Goal: Task Accomplishment & Management: Manage account settings

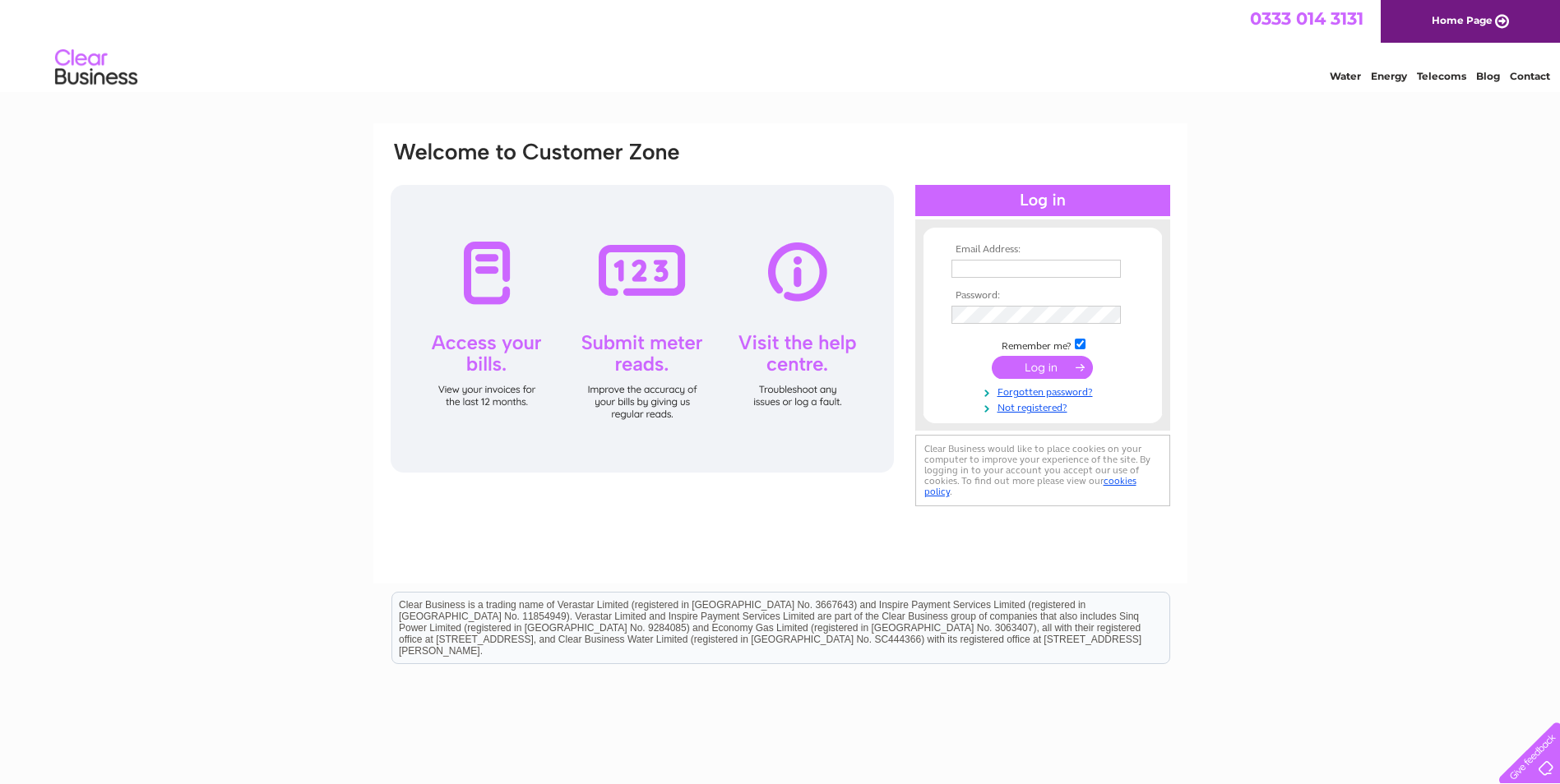
type input "[PERSON_NAME][DOMAIN_NAME][EMAIL_ADDRESS][DOMAIN_NAME]"
click at [1063, 366] on input "submit" at bounding box center [1042, 367] width 102 height 23
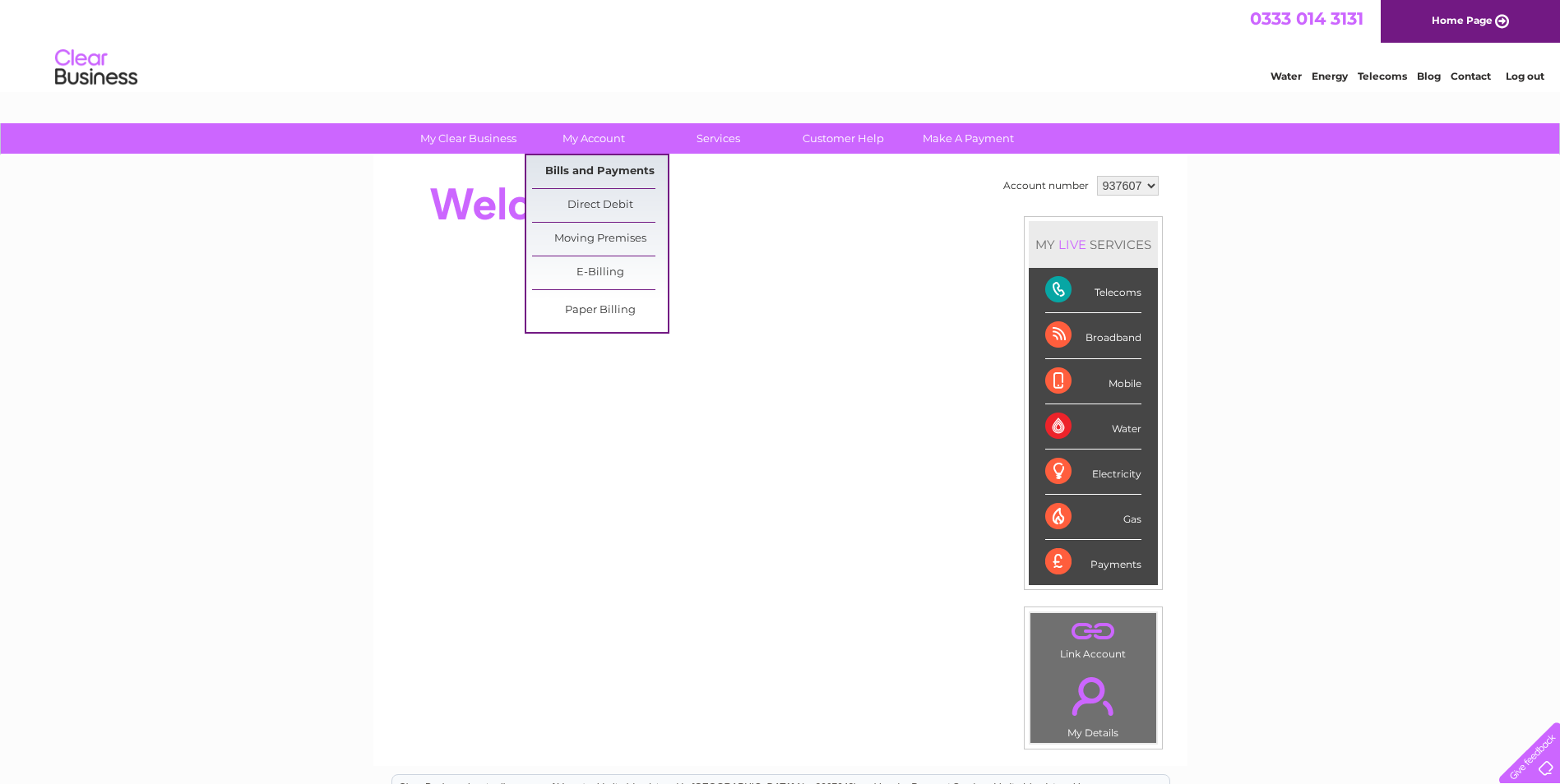
click at [601, 174] on link "Bills and Payments" at bounding box center [600, 172] width 135 height 33
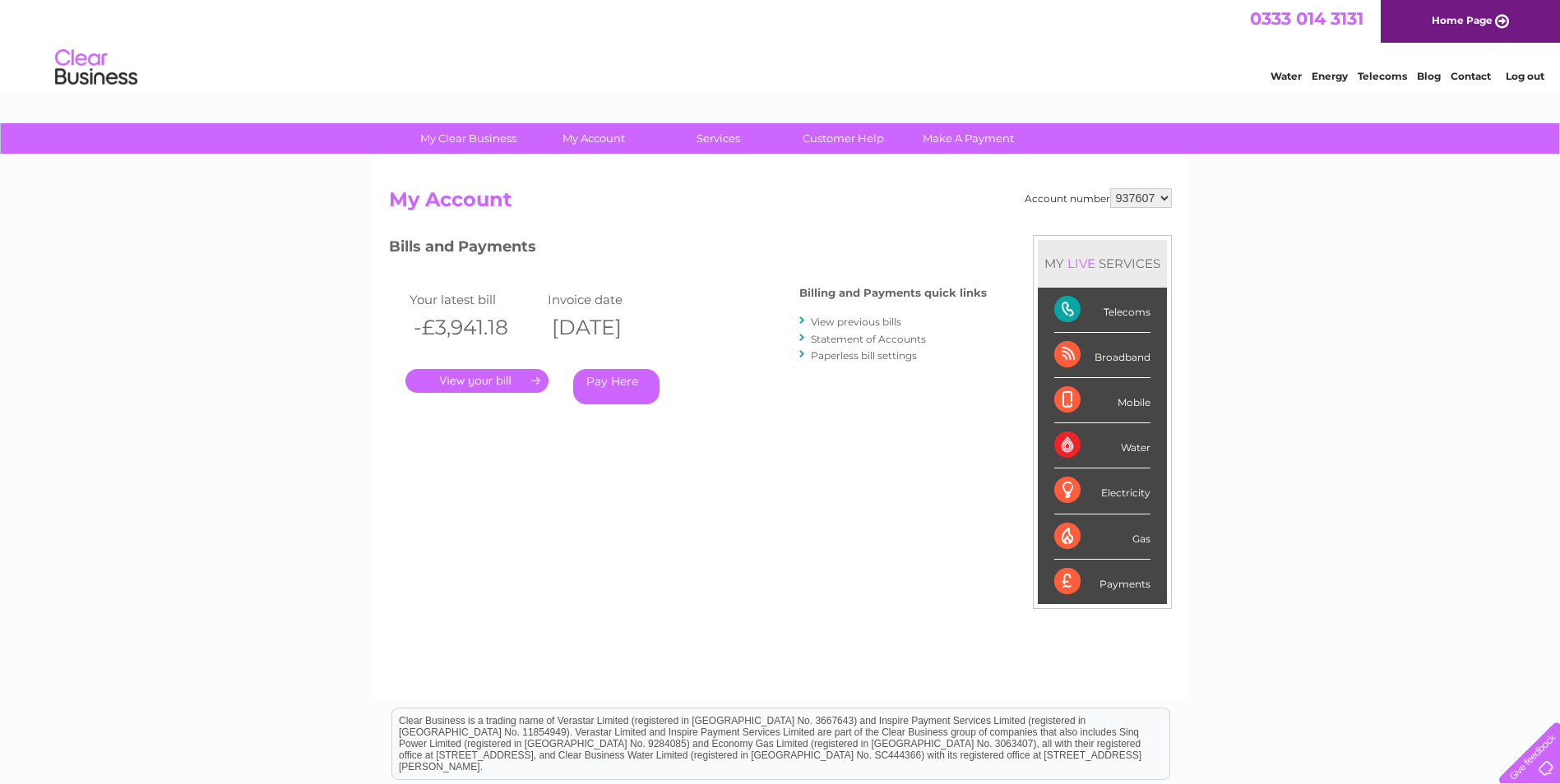
click at [480, 383] on link "." at bounding box center [476, 381] width 143 height 24
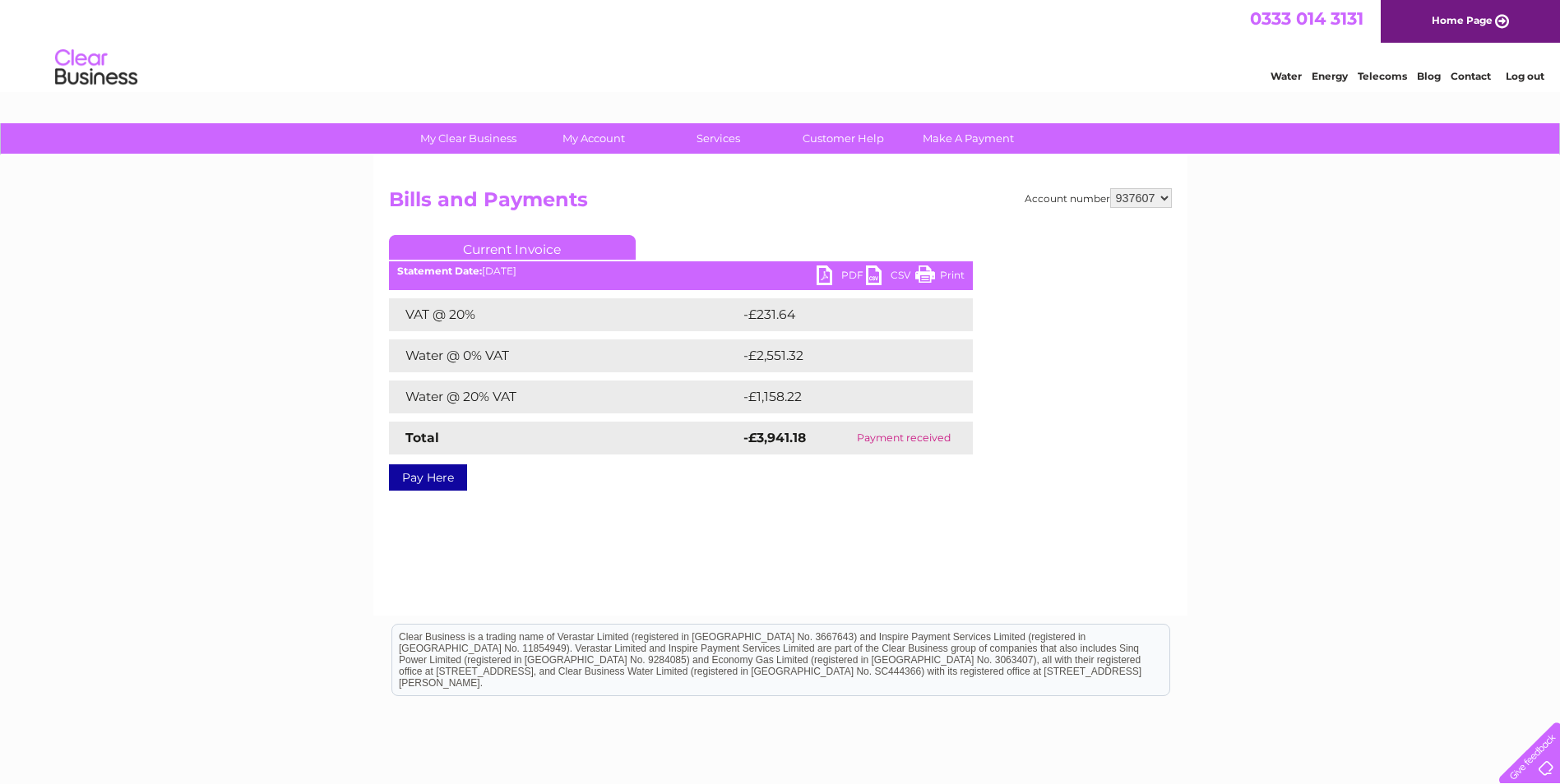
click at [838, 272] on link "PDF" at bounding box center [841, 277] width 49 height 24
click at [1159, 202] on select "937607 946643 981153" at bounding box center [1140, 198] width 62 height 19
select select "946643"
click at [1110, 189] on select "937607 946643 981153" at bounding box center [1140, 198] width 62 height 19
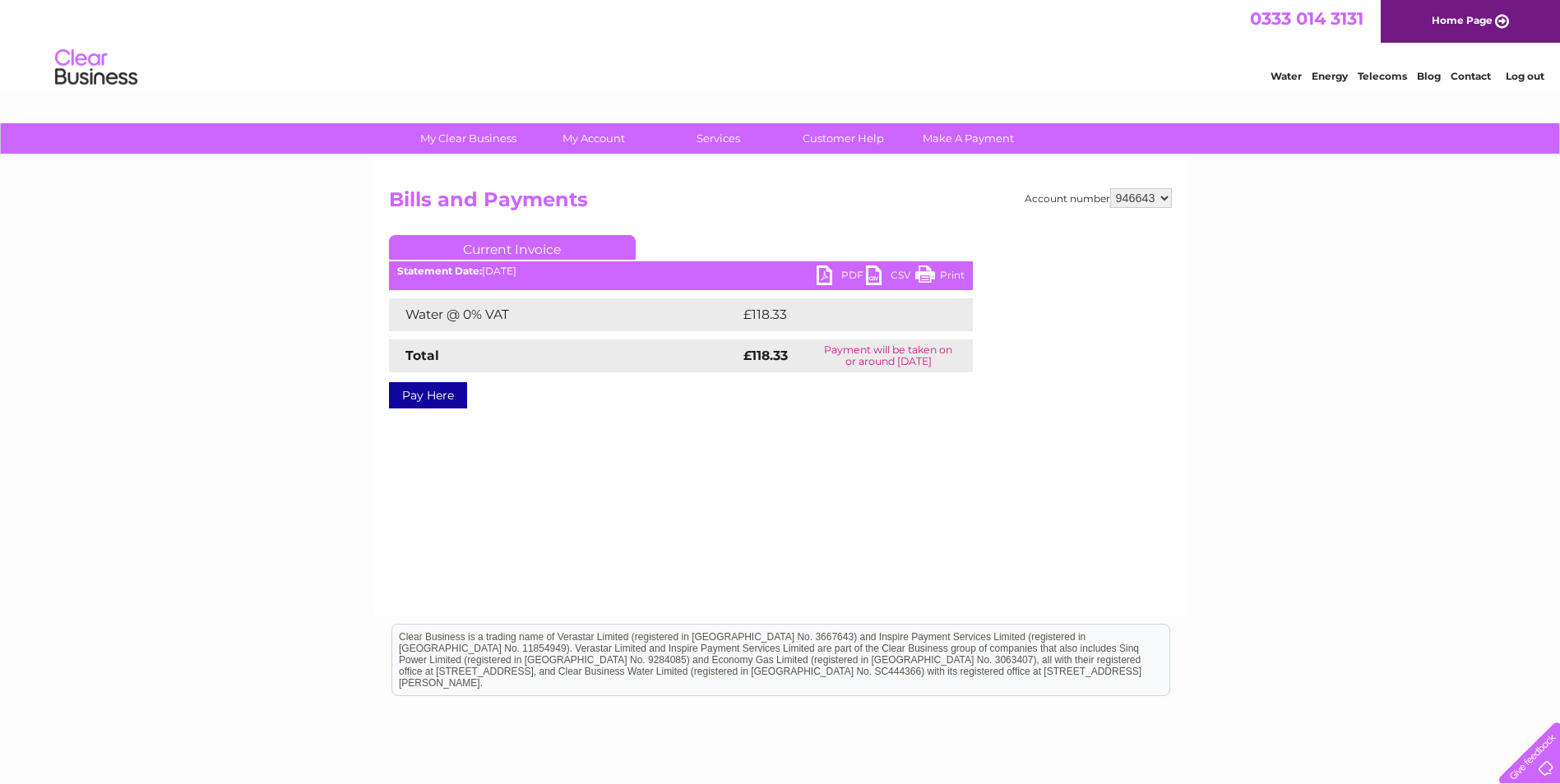
click at [840, 269] on link "PDF" at bounding box center [841, 277] width 49 height 24
click at [1161, 199] on select "937607 946643 981153" at bounding box center [1140, 198] width 62 height 19
select select "981153"
click at [1110, 189] on select "937607 946643 981153" at bounding box center [1140, 198] width 62 height 19
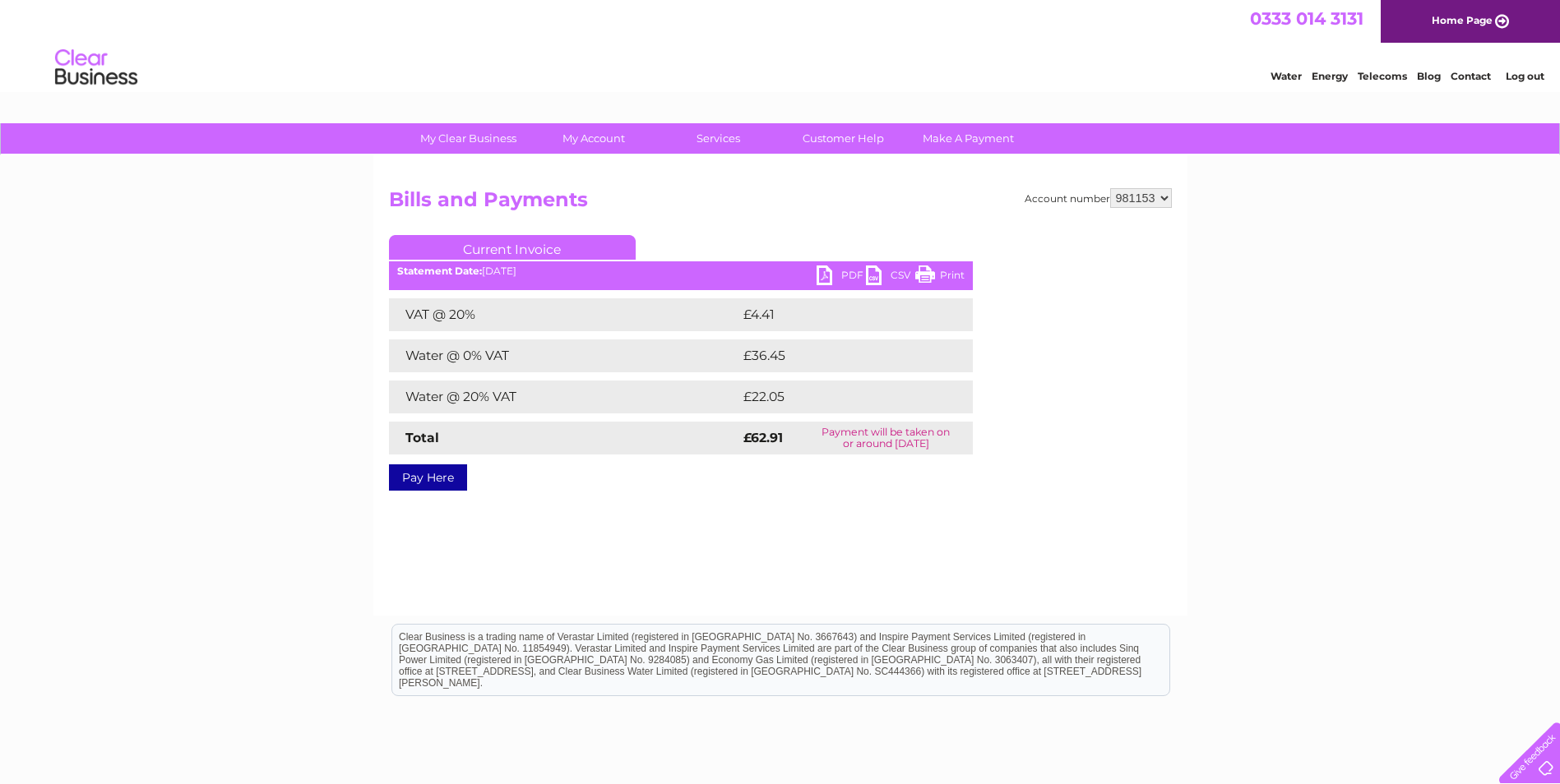
click at [821, 268] on link "PDF" at bounding box center [841, 277] width 49 height 24
